Goal: Transaction & Acquisition: Obtain resource

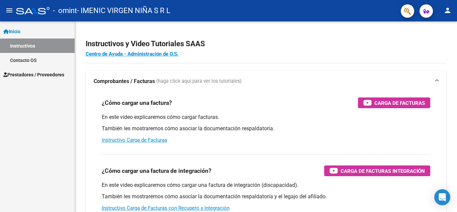
click at [22, 75] on span "Prestadores / Proveedores" at bounding box center [33, 74] width 61 height 7
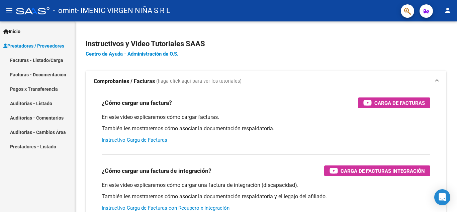
click at [41, 62] on link "Facturas - Listado/Carga" at bounding box center [37, 60] width 75 height 14
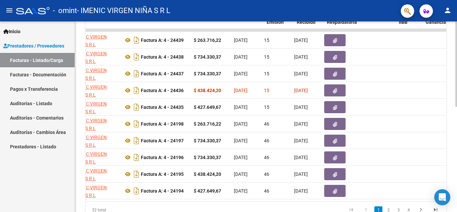
scroll to position [0, 162]
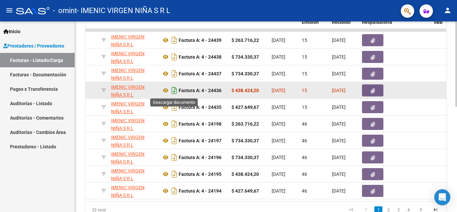
click at [173, 88] on icon "Descargar documento" at bounding box center [174, 90] width 9 height 11
click at [174, 88] on icon "Descargar documento" at bounding box center [174, 90] width 9 height 11
click at [373, 92] on icon "button" at bounding box center [372, 90] width 4 height 5
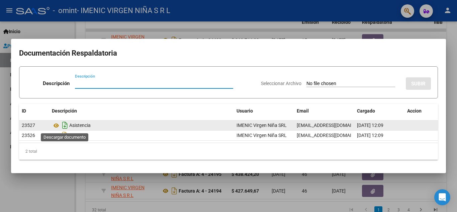
click at [66, 123] on icon "Descargar documento" at bounding box center [65, 125] width 9 height 11
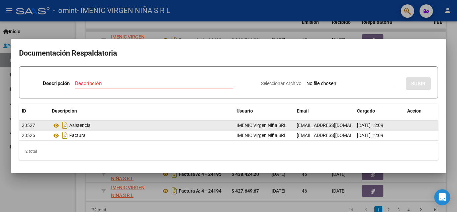
click at [63, 28] on div at bounding box center [228, 106] width 457 height 212
